Goal: Check status: Check status

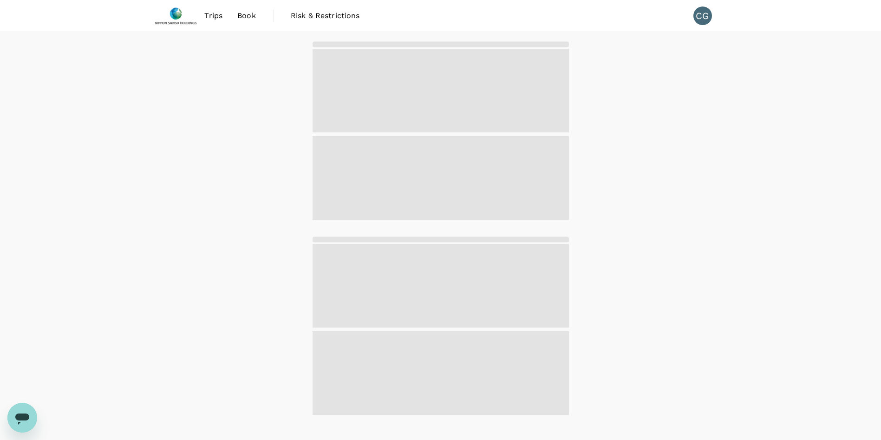
click at [217, 14] on span "Trips" at bounding box center [213, 15] width 18 height 11
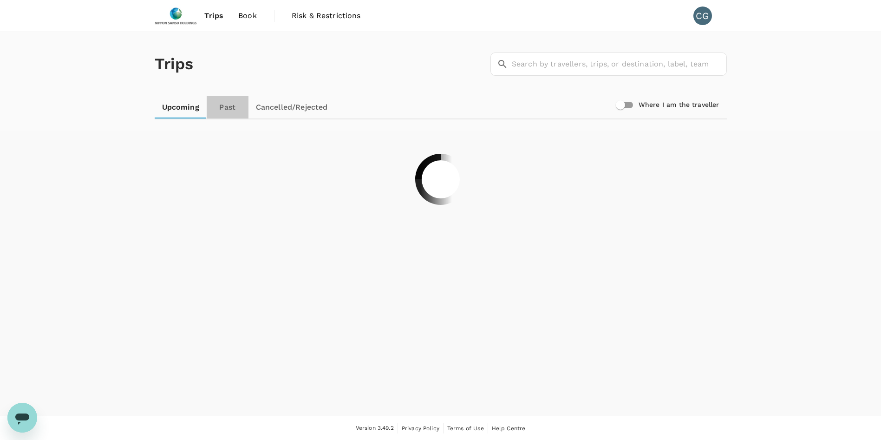
click at [232, 108] on link "Past" at bounding box center [228, 107] width 42 height 22
click at [444, 82] on div "Trips ​ ​" at bounding box center [439, 62] width 576 height 68
click at [513, 203] on div at bounding box center [441, 179] width 595 height 98
click at [185, 105] on link "Upcoming" at bounding box center [181, 107] width 52 height 22
